Goal: Transaction & Acquisition: Purchase product/service

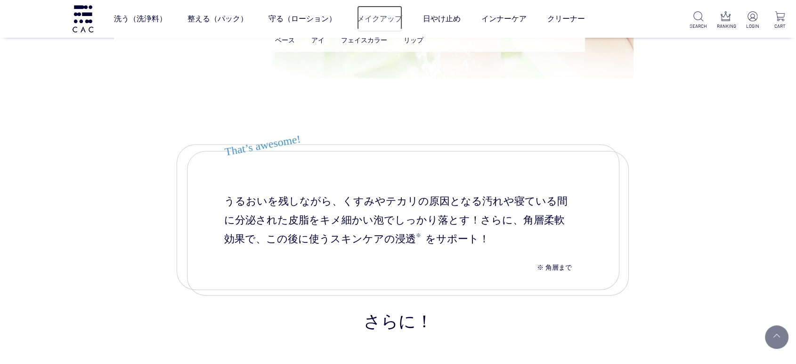
click at [366, 21] on link "メイクアップ" at bounding box center [379, 19] width 45 height 26
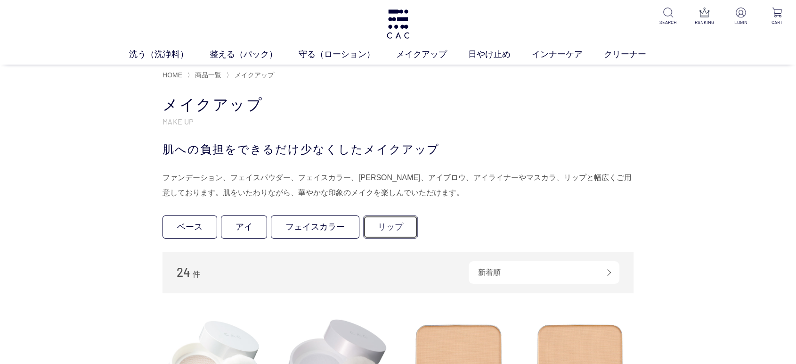
click at [393, 235] on link "リップ" at bounding box center [390, 226] width 55 height 23
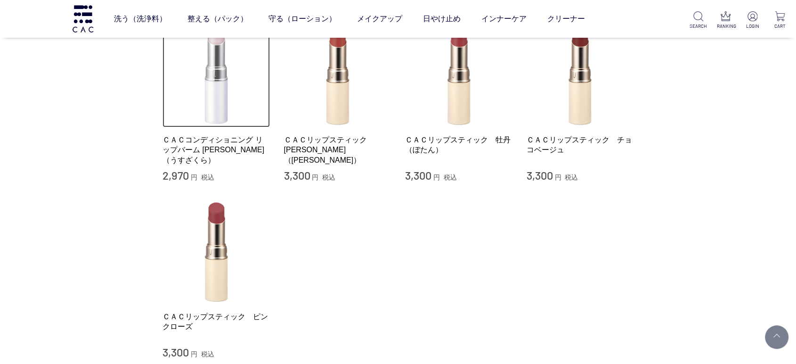
click at [215, 126] on img at bounding box center [216, 73] width 107 height 107
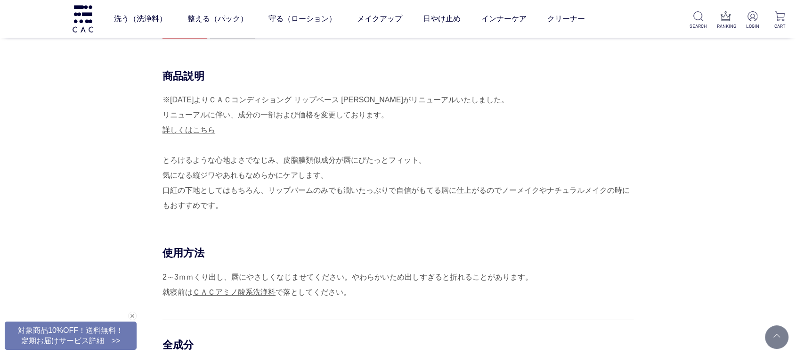
scroll to position [262, 0]
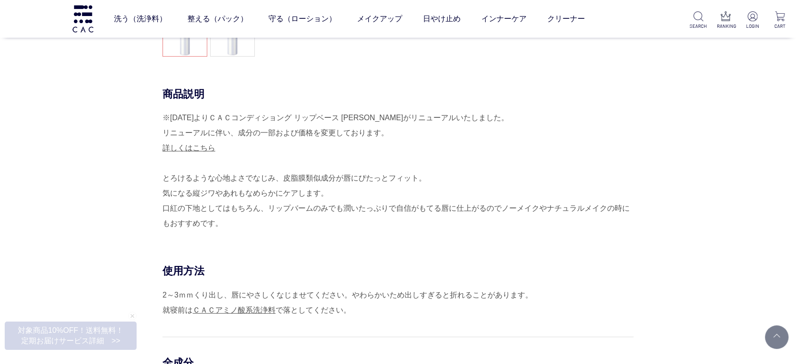
click at [490, 174] on div "※2025年4月30日よりＣＡＣコンディショング リップベース 薄桜がリニューアルいたしました。 リニューアルに伴い、成分の一部および価格を変更しております。…" at bounding box center [398, 170] width 471 height 121
click at [602, 208] on div "※2025年4月30日よりＣＡＣコンディショング リップベース 薄桜がリニューアルいたしました。 リニューアルに伴い、成分の一部および価格を変更しております。…" at bounding box center [398, 170] width 471 height 121
click at [448, 196] on div "※2025年4月30日よりＣＡＣコンディショング リップベース 薄桜がリニューアルいたしました。 リニューアルに伴い、成分の一部および価格を変更しております。…" at bounding box center [398, 170] width 471 height 121
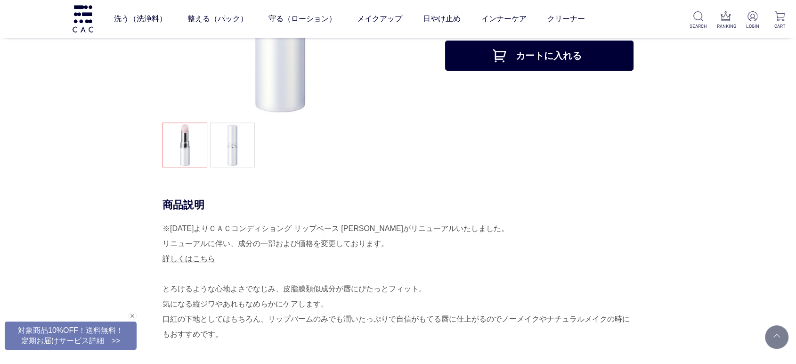
scroll to position [0, 0]
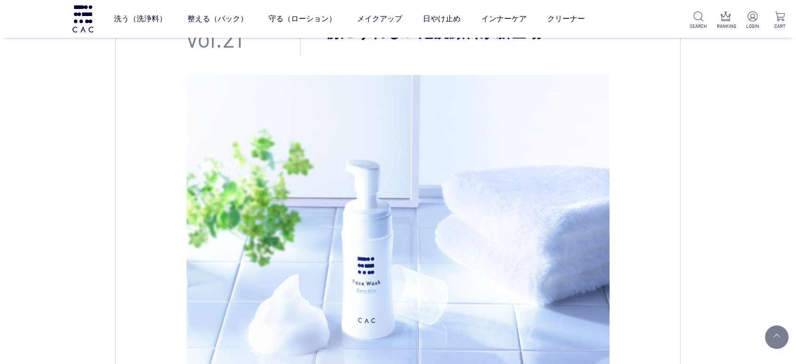
scroll to position [199, 0]
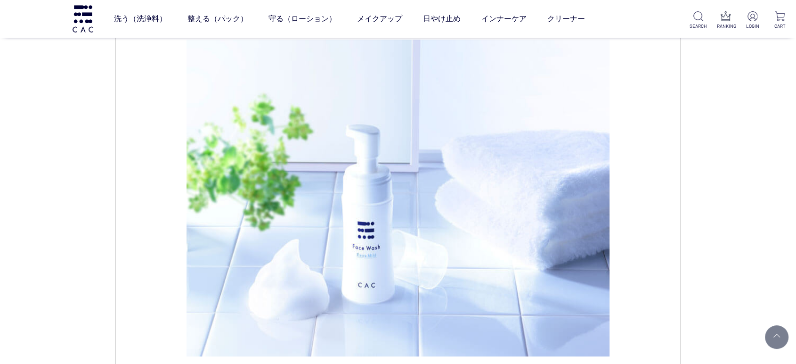
drag, startPoint x: 105, startPoint y: 169, endPoint x: 462, endPoint y: 190, distance: 357.8
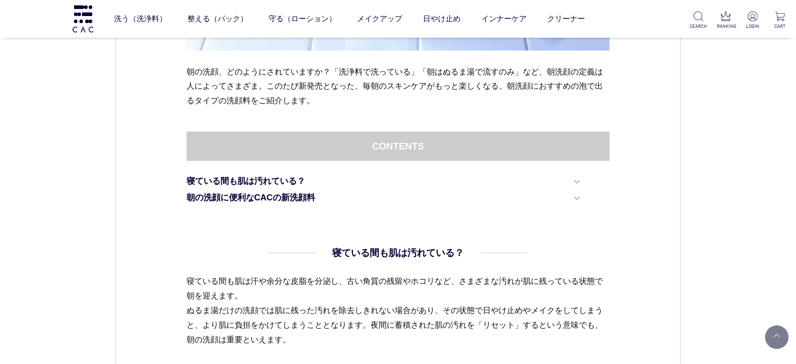
scroll to position [576, 0]
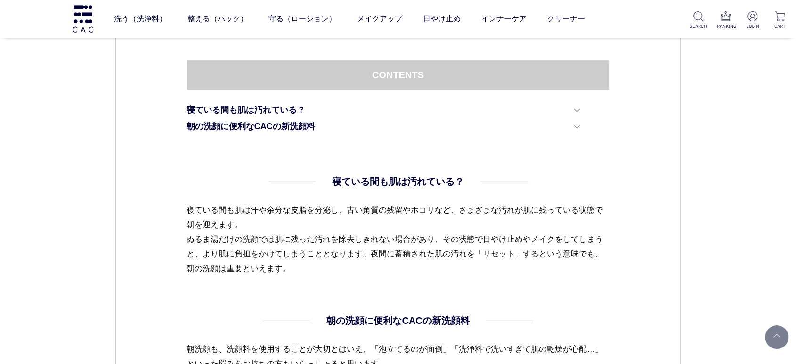
click at [406, 307] on dl "寝ている間も肌は汚れている？ 寝ている間も肌は汗や余分な皮脂を分泌し、古い角質の残留やホコリなど、さまざまな汚れが肌に残っている状態で朝を迎えます。 ぬるま湯…" at bounding box center [399, 243] width 424 height 139
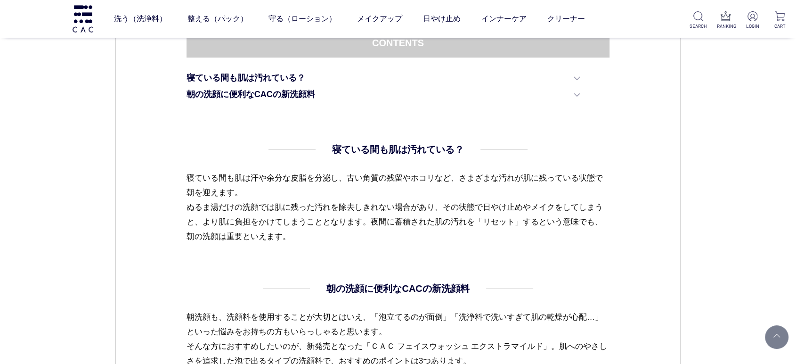
scroll to position [733, 0]
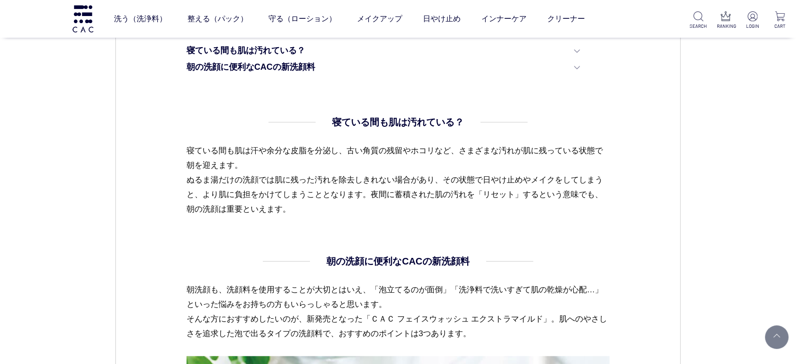
scroll to position [628, 0]
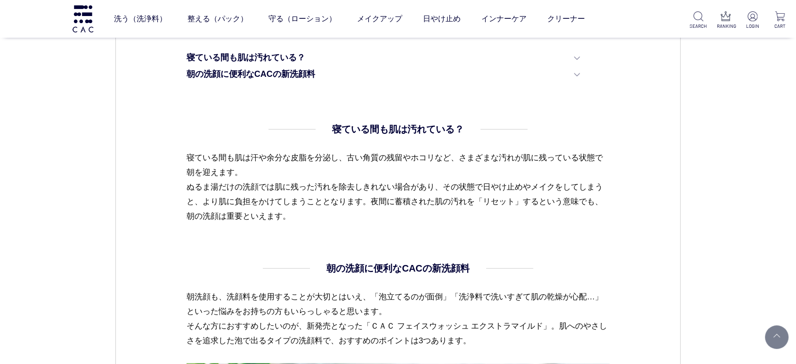
click at [341, 169] on p "寝ている間も肌は汗や余分な皮脂を分泌し、古い角質の残留やホコリなど、さまざまな汚れが肌に残っている状態で朝を迎えます。 ぬるま湯だけの洗顔では肌に残った汚れを…" at bounding box center [399, 186] width 424 height 73
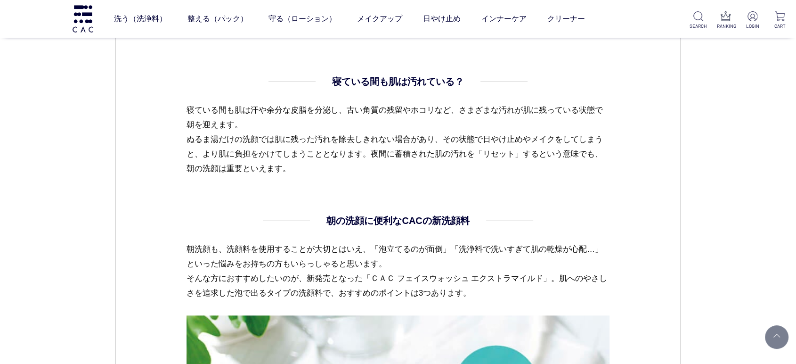
scroll to position [733, 0]
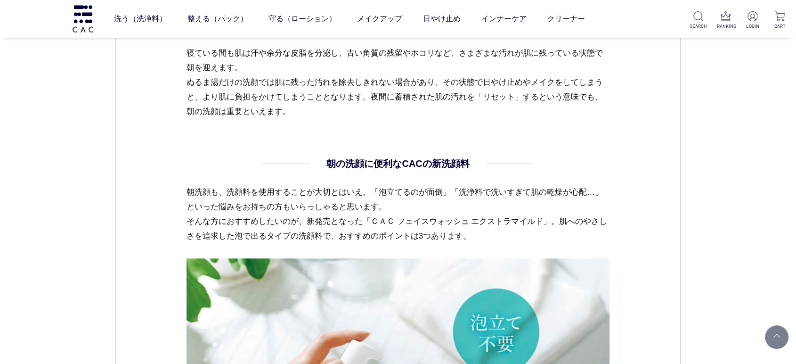
click at [259, 130] on dl "寝ている間も肌は汚れている？ 寝ている間も肌は汗や余分な皮脂を分泌し、古い角質の残留やホコリなど、さまざまな汚れが肌に残っている状態で朝を迎えます。 ぬるま湯…" at bounding box center [399, 86] width 424 height 139
click at [531, 206] on p "朝洗顔も、洗顔料を使用することが大切とはいえ、「泡立てるのが面倒」「洗浄料で洗いすぎて肌の乾燥が心配…」といった悩みをお持ちの方もいらっしゃると思います。 そ…" at bounding box center [399, 222] width 424 height 74
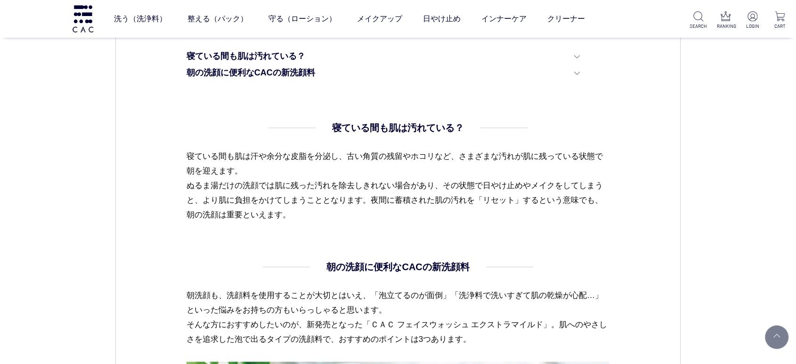
scroll to position [681, 0]
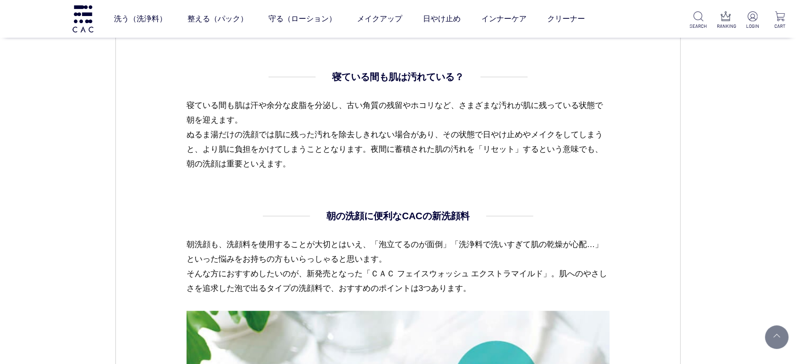
click at [165, 211] on div "スキンケア 2024.07.11 vol.21 洗うたび美肌ケア。 朝にうれしい泡洗顔料が新登場！ 朝の洗顔、どのようにされていますか？「洗浄料で洗っている」…" at bounding box center [398, 347] width 566 height 1848
click at [167, 209] on div "スキンケア 2024.07.11 vol.21 洗うたび美肌ケア。 朝にうれしい泡洗顔料が新登場！ 朝の洗顔、どのようにされていますか？「洗浄料で洗っている」…" at bounding box center [398, 347] width 566 height 1848
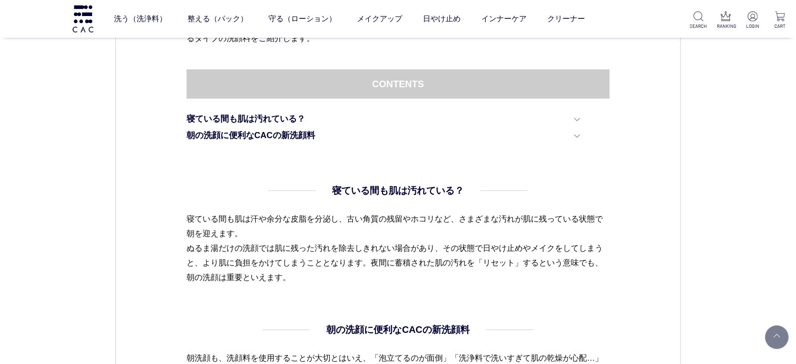
scroll to position [628, 0]
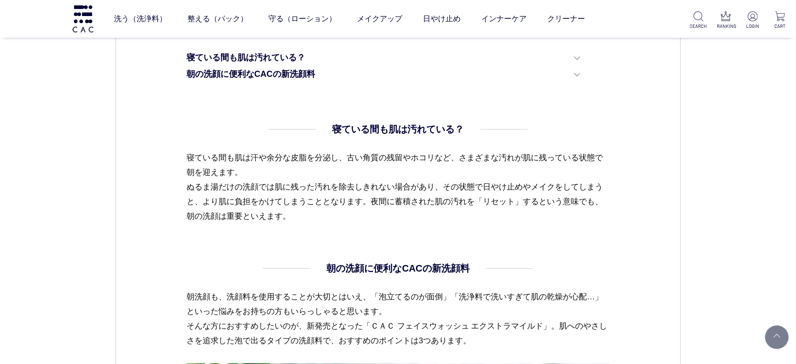
click at [338, 209] on p "寝ている間も肌は汗や余分な皮脂を分泌し、古い角質の残留やホコリなど、さまざまな汚れが肌に残っている状態で朝を迎えます。 ぬるま湯だけの洗顔では肌に残った汚れを…" at bounding box center [399, 186] width 424 height 73
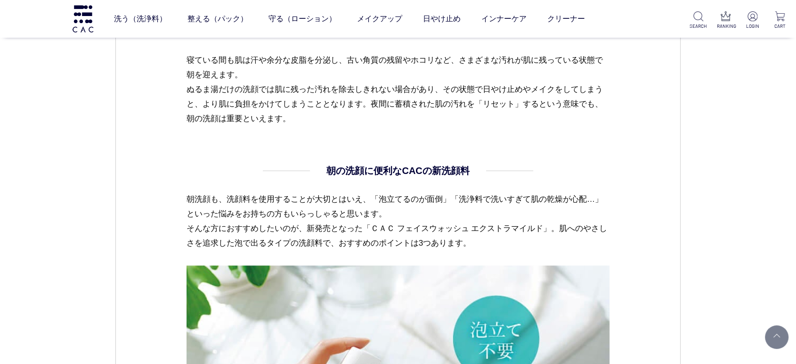
scroll to position [681, 0]
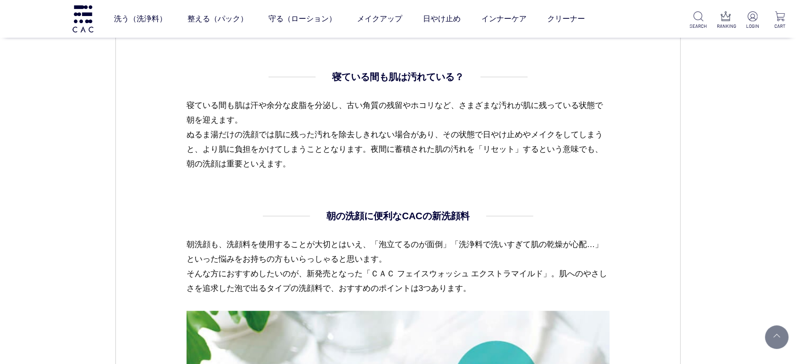
click at [369, 184] on dl "寝ている間も肌は汚れている？ 寝ている間も肌は汗や余分な皮脂を分泌し、古い角質の残留やホコリなど、さまざまな汚れが肌に残っている状態で朝を迎えます。 ぬるま湯…" at bounding box center [399, 139] width 424 height 139
click at [399, 172] on dl "寝ている間も肌は汚れている？ 寝ている間も肌は汗や余分な皮脂を分泌し、古い角質の残留やホコリなど、さまざまな汚れが肌に残っている状態で朝を迎えます。 ぬるま湯…" at bounding box center [399, 139] width 424 height 139
drag, startPoint x: 309, startPoint y: 161, endPoint x: 156, endPoint y: 146, distance: 153.9
click at [156, 147] on div "スキンケア 2024.07.11 vol.21 洗うたび美肌ケア。 朝にうれしい泡洗顔料が新登場！ 朝の洗顔、どのようにされていますか？「洗浄料で洗っている」…" at bounding box center [398, 347] width 566 height 1848
click at [238, 205] on dl "寝ている間も肌は汚れている？ 寝ている間も肌は汗や余分な皮脂を分泌し、古い角質の残留やホコリなど、さまざまな汚れが肌に残っている状態で朝を迎えます。 ぬるま湯…" at bounding box center [399, 139] width 424 height 139
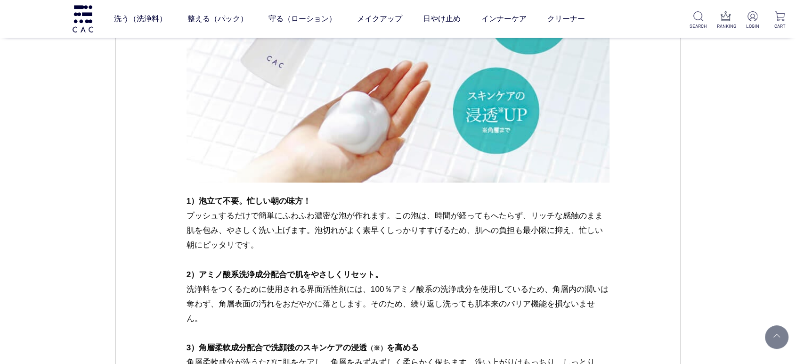
scroll to position [1204, 0]
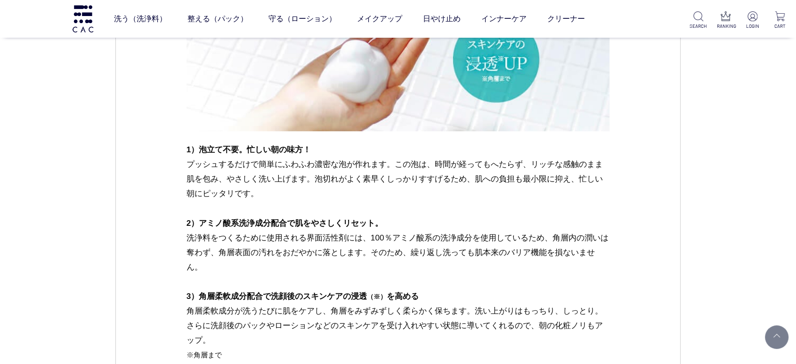
click at [281, 271] on p "2）アミノ酸系洗浄成分配合で肌をやさしくリセット。 洗浄料をつくるために使用される界面活性剤には、100％アミノ酸系の洗浄成分を使用しているため、角層内の潤い…" at bounding box center [399, 296] width 424 height 161
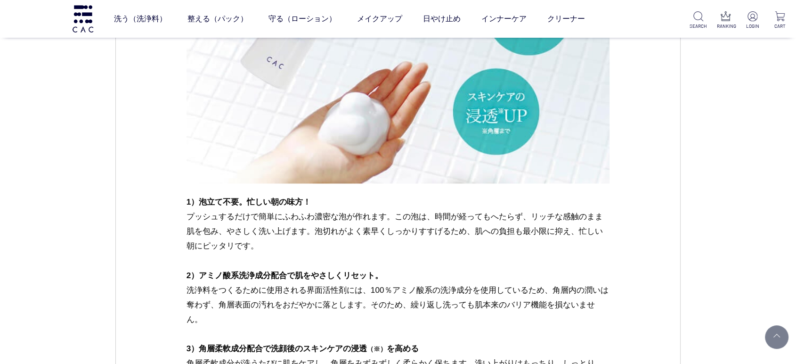
click at [358, 287] on p "2）アミノ酸系洗浄成分配合で肌をやさしくリセット。 洗浄料をつくるために使用される界面活性剤には、100％アミノ酸系の洗浄成分を使用しているため、角層内の潤い…" at bounding box center [399, 348] width 424 height 161
click at [261, 232] on p "1）泡立て不要。忙しい朝の味方！ プッシュするだけで簡単にふわふわ濃密な泡が作れます。この泡は、時間が経ってもへたらず、リッチな感触のまま肌を包み、やさしく洗…" at bounding box center [399, 232] width 424 height 74
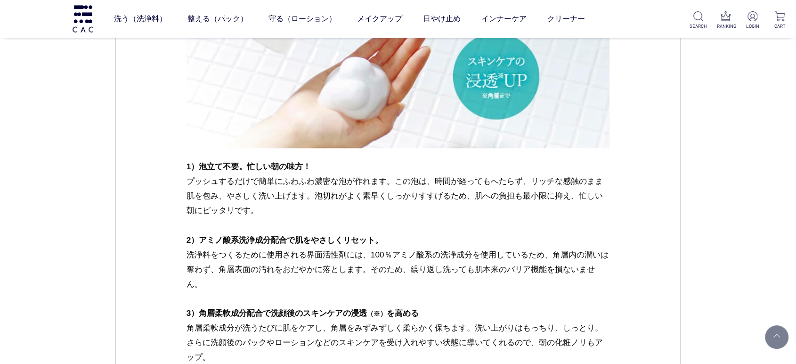
scroll to position [1204, 0]
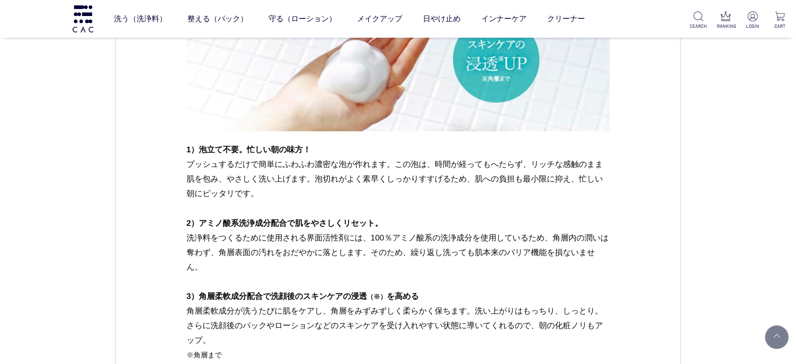
click at [399, 303] on p "2）アミノ酸系洗浄成分配合で肌をやさしくリセット。 洗浄料をつくるために使用される界面活性剤には、100％アミノ酸系の洗浄成分を使用しているため、角層内の潤い…" at bounding box center [399, 296] width 424 height 161
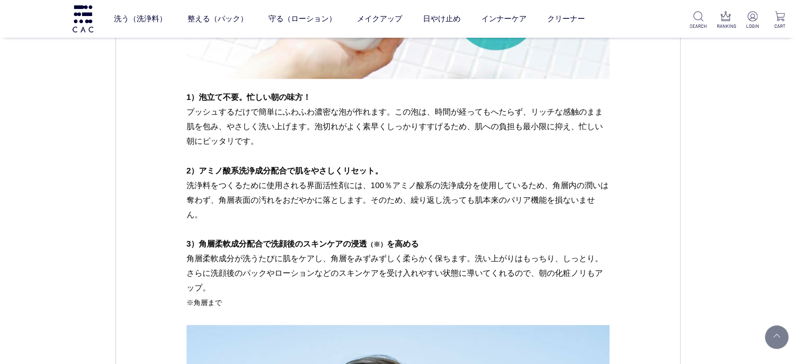
click at [307, 295] on p "2）アミノ酸系洗浄成分配合で肌をやさしくリセット。 洗浄料をつくるために使用される界面活性剤には、100％アミノ酸系の洗浄成分を使用しているため、角層内の潤い…" at bounding box center [399, 244] width 424 height 161
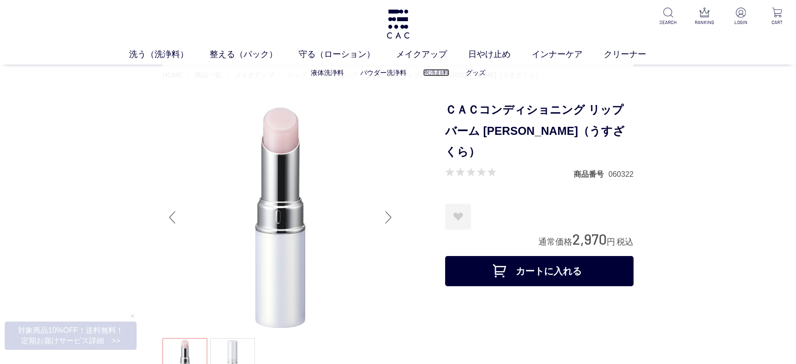
click at [441, 71] on link "泡洗顔料" at bounding box center [436, 73] width 26 height 8
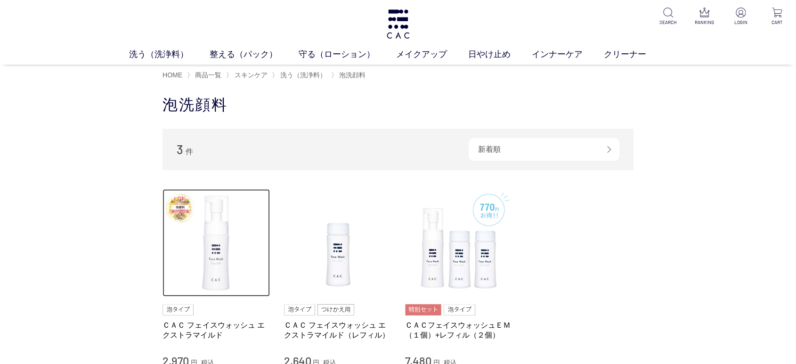
click at [217, 255] on img at bounding box center [216, 242] width 107 height 107
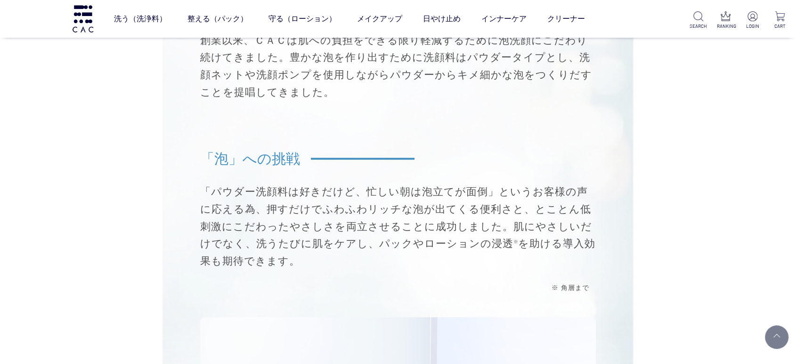
scroll to position [5969, 0]
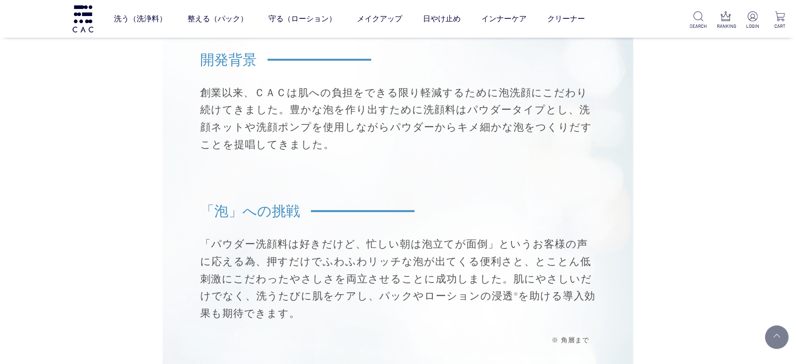
click at [219, 180] on div "開発背景 創業以来、ＣＡＣは肌への負担をできる限り軽減するために泡洗顔にこだわり続けてきました。豊かな泡を作り出すために洗顔料はパウダータイプとし、洗顔ネット…" at bounding box center [398, 185] width 443 height 273
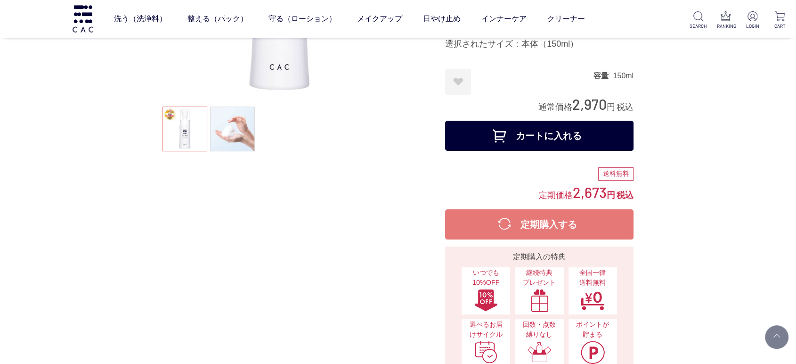
scroll to position [0, 0]
